Goal: Task Accomplishment & Management: Complete application form

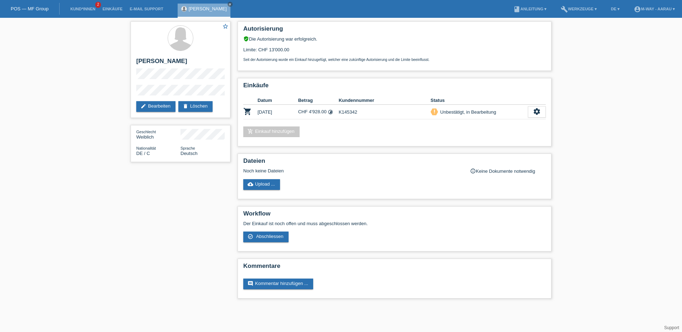
click at [29, 10] on link "POS — MF Group" at bounding box center [30, 8] width 38 height 5
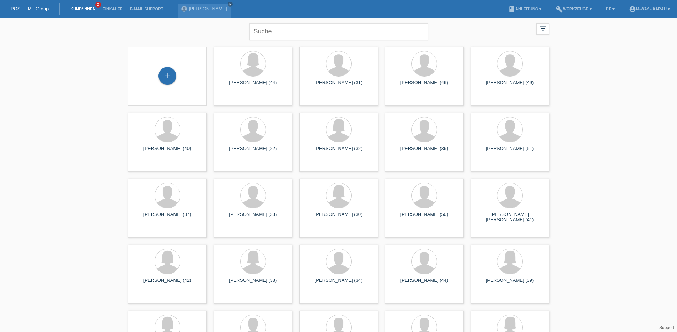
click at [180, 69] on div "+" at bounding box center [167, 76] width 67 height 19
click at [172, 76] on div "+" at bounding box center [167, 76] width 18 height 18
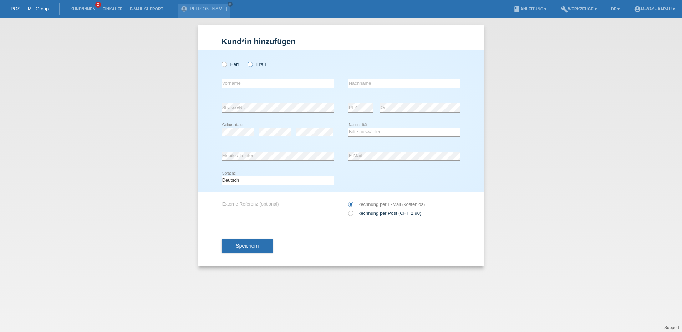
click at [253, 65] on label "Frau" at bounding box center [257, 64] width 18 height 5
click at [252, 65] on input "Frau" at bounding box center [250, 64] width 5 height 5
radio input "true"
click at [257, 84] on input "text" at bounding box center [277, 83] width 112 height 9
click at [257, 84] on input "Stephanie" at bounding box center [277, 83] width 112 height 9
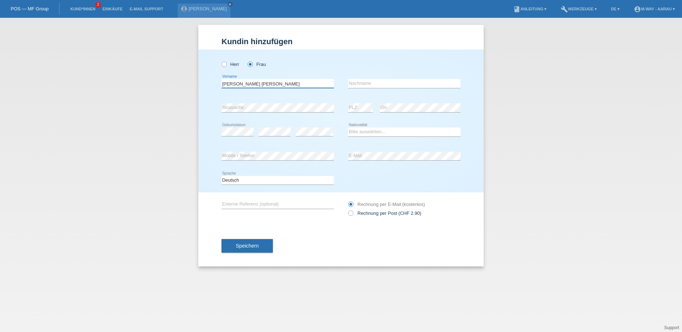
type input "[PERSON_NAME] [PERSON_NAME]"
click at [378, 83] on input "text" at bounding box center [404, 83] width 112 height 9
type input "Hostettler"
click at [365, 134] on select "Bitte auswählen... Schweiz Deutschland Liechtenstein Österreich ------------ Af…" at bounding box center [404, 132] width 112 height 9
select select "CH"
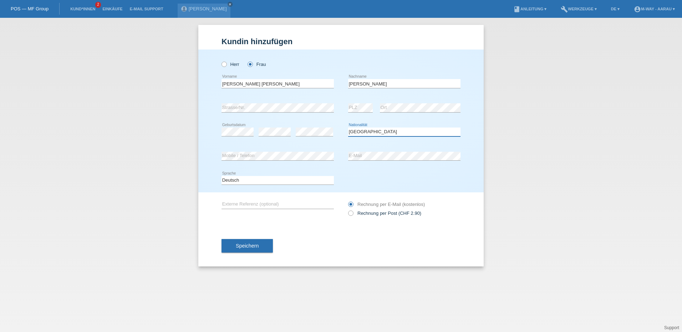
click at [348, 128] on select "Bitte auswählen... Schweiz Deutschland Liechtenstein Österreich ------------ Af…" at bounding box center [404, 132] width 112 height 9
click at [403, 149] on div "error E-Mail" at bounding box center [404, 156] width 112 height 24
click at [413, 177] on div "Deutsch Français Italiano English error Sprache" at bounding box center [340, 181] width 239 height 24
click at [376, 179] on div "Deutsch Français Italiano English error Sprache" at bounding box center [340, 181] width 239 height 24
click at [242, 241] on button "Speichern" at bounding box center [246, 246] width 51 height 14
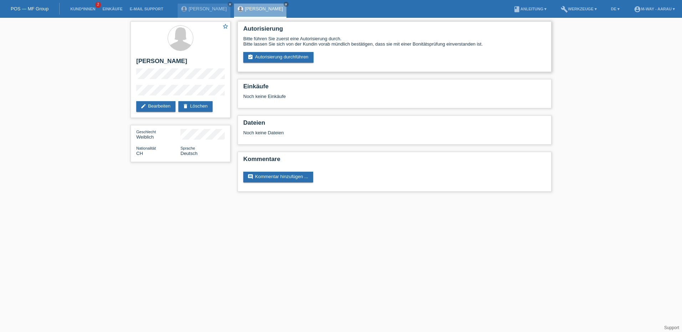
click at [282, 63] on div "Autorisierung Bitte führen Sie zuerst eine Autorisierung durch. Bitte lassen Si…" at bounding box center [395, 46] width 314 height 51
click at [282, 57] on link "assignment_turned_in Autorisierung durchführen" at bounding box center [278, 57] width 70 height 11
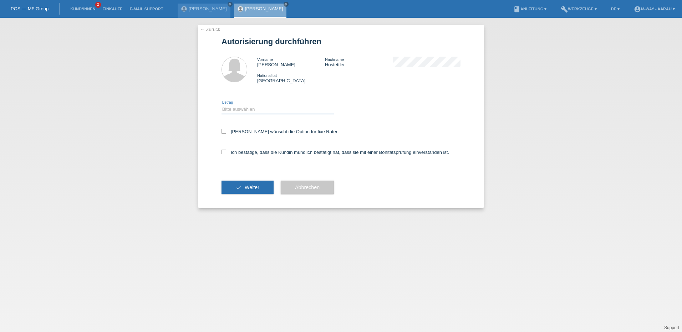
click at [249, 110] on select "Bitte auswählen CHF 1.00 - CHF 499.00 CHF 500.00 - CHF 1'999.00 CHF 2'000.00 - …" at bounding box center [277, 109] width 112 height 9
select select "3"
click at [221, 105] on select "Bitte auswählen CHF 1.00 - CHF 499.00 CHF 500.00 - CHF 1'999.00 CHF 2'000.00 - …" at bounding box center [277, 109] width 112 height 9
click at [245, 133] on label "Kundin wünscht die Option für fixe Raten" at bounding box center [279, 131] width 117 height 5
click at [226, 133] on input "Kundin wünscht die Option für fixe Raten" at bounding box center [223, 131] width 5 height 5
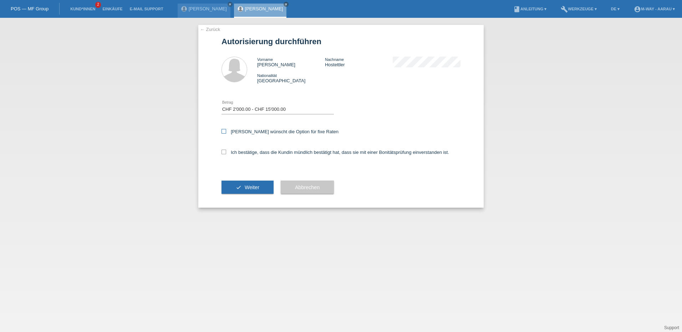
checkbox input "true"
drag, startPoint x: 245, startPoint y: 153, endPoint x: 245, endPoint y: 176, distance: 23.2
click at [245, 154] on label "Ich bestätige, dass die Kundin mündlich bestätigt hat, dass sie mit einer Bonit…" at bounding box center [335, 152] width 228 height 5
click at [226, 154] on input "Ich bestätige, dass die Kundin mündlich bestätigt hat, dass sie mit einer Bonit…" at bounding box center [223, 152] width 5 height 5
checkbox input "true"
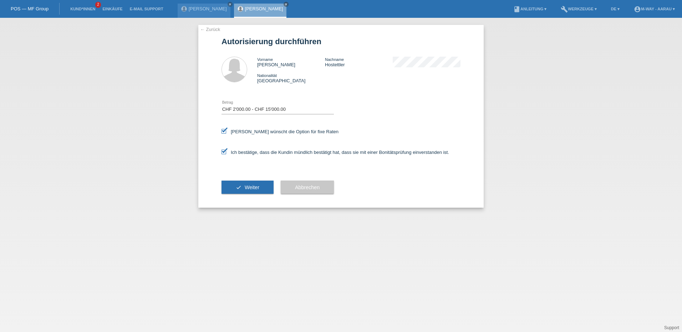
click at [246, 189] on span "Weiter" at bounding box center [252, 188] width 15 height 6
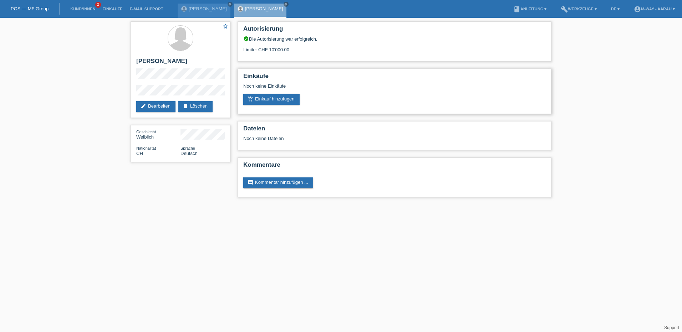
click at [267, 91] on div "Noch keine Einkäufe" at bounding box center [394, 88] width 302 height 11
click at [266, 98] on link "add_shopping_cart Einkauf hinzufügen" at bounding box center [271, 99] width 56 height 11
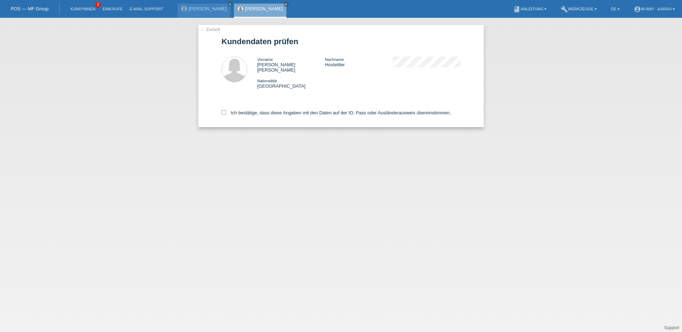
click at [249, 111] on div "Ich bestätige, dass diese Angaben mit den Daten auf der ID, Pass oder Ausländer…" at bounding box center [340, 111] width 239 height 31
click at [249, 110] on label "Ich bestätige, dass diese Angaben mit den Daten auf der ID, Pass oder Ausländer…" at bounding box center [335, 112] width 229 height 5
click at [226, 110] on input "Ich bestätige, dass diese Angaben mit den Daten auf der ID, Pass oder Ausländer…" at bounding box center [223, 112] width 5 height 5
checkbox input "true"
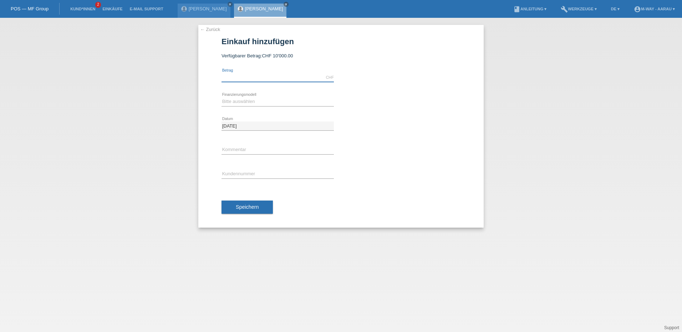
click at [243, 78] on input "text" at bounding box center [277, 77] width 112 height 9
type input "2094.00"
click at [261, 101] on select "Bitte auswählen Fixe Raten Kauf auf Rechnung mit Teilzahlungsoption" at bounding box center [277, 101] width 112 height 9
click at [221, 97] on select "Bitte auswählen Fixe Raten Kauf auf Rechnung mit Teilzahlungsoption" at bounding box center [277, 101] width 112 height 9
click at [246, 103] on select "Bitte auswählen Fixe Raten Kauf auf Rechnung mit Teilzahlungsoption" at bounding box center [277, 101] width 112 height 9
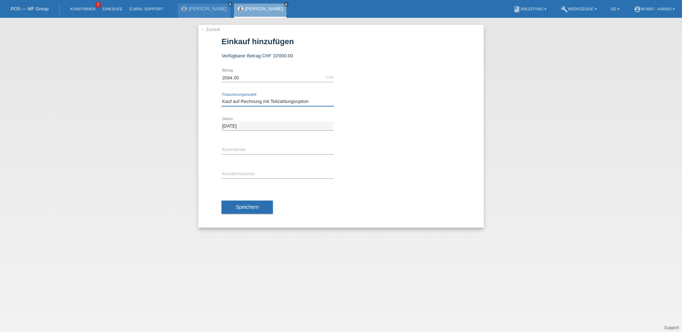
select select "77"
click at [221, 97] on select "Bitte auswählen Fixe Raten Kauf auf Rechnung mit Teilzahlungsoption" at bounding box center [277, 101] width 112 height 9
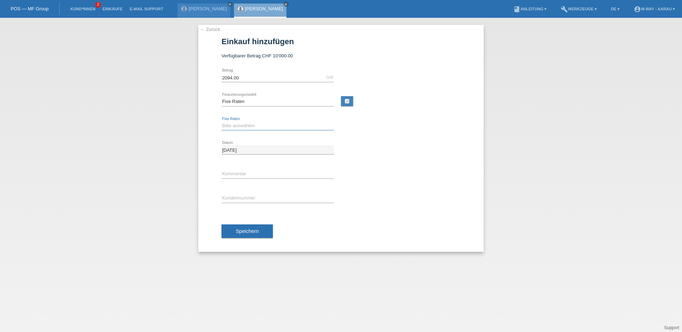
click at [242, 127] on select "Bitte auswählen 4 Raten 5 Raten 6 Raten 7 Raten 8 Raten 9 Raten 10 Raten 11 Rat…" at bounding box center [277, 126] width 112 height 9
select select "202"
click at [221, 122] on select "Bitte auswählen 4 Raten 5 Raten 6 Raten 7 Raten 8 Raten 9 Raten 10 Raten 11 Rat…" at bounding box center [277, 126] width 112 height 9
click at [239, 199] on input "text" at bounding box center [277, 198] width 112 height 9
type input "K145343"
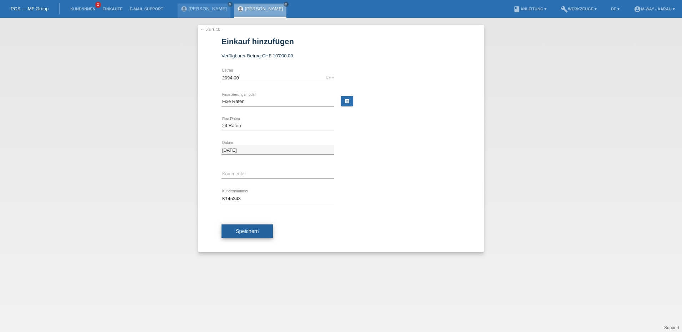
click at [263, 233] on button "Speichern" at bounding box center [246, 232] width 51 height 14
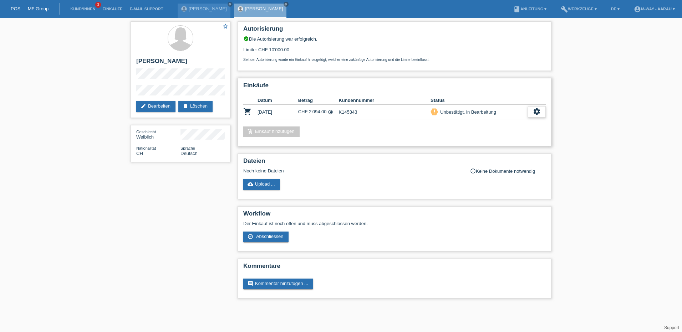
click at [531, 113] on div "settings" at bounding box center [537, 111] width 18 height 11
click at [498, 145] on div "check_circle_outline Abschliessen" at bounding box center [511, 144] width 115 height 11
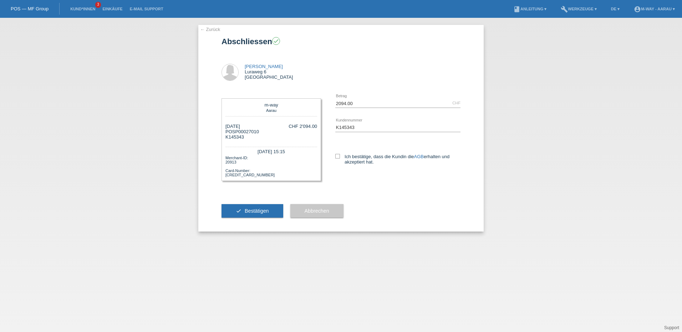
click at [358, 151] on div "Ich bestätige, dass die Kundin die AGB erhalten und akzeptiert hat." at bounding box center [397, 158] width 125 height 37
click at [357, 157] on label "Ich bestätige, dass die Kundin die AGB erhalten und akzeptiert hat." at bounding box center [397, 159] width 125 height 11
click at [340, 157] on input "Ich bestätige, dass die Kundin die AGB erhalten und akzeptiert hat." at bounding box center [337, 156] width 5 height 5
checkbox input "true"
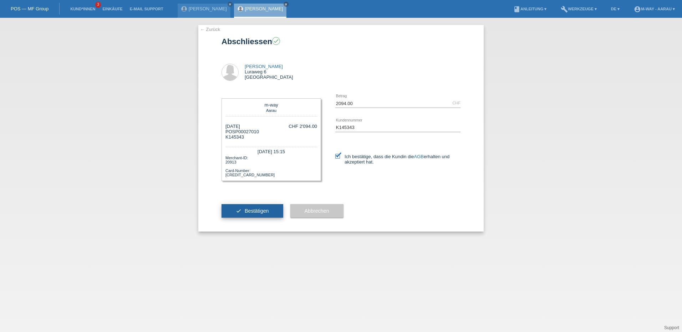
click at [251, 207] on button "check Bestätigen" at bounding box center [252, 211] width 62 height 14
